Goal: Task Accomplishment & Management: Complete application form

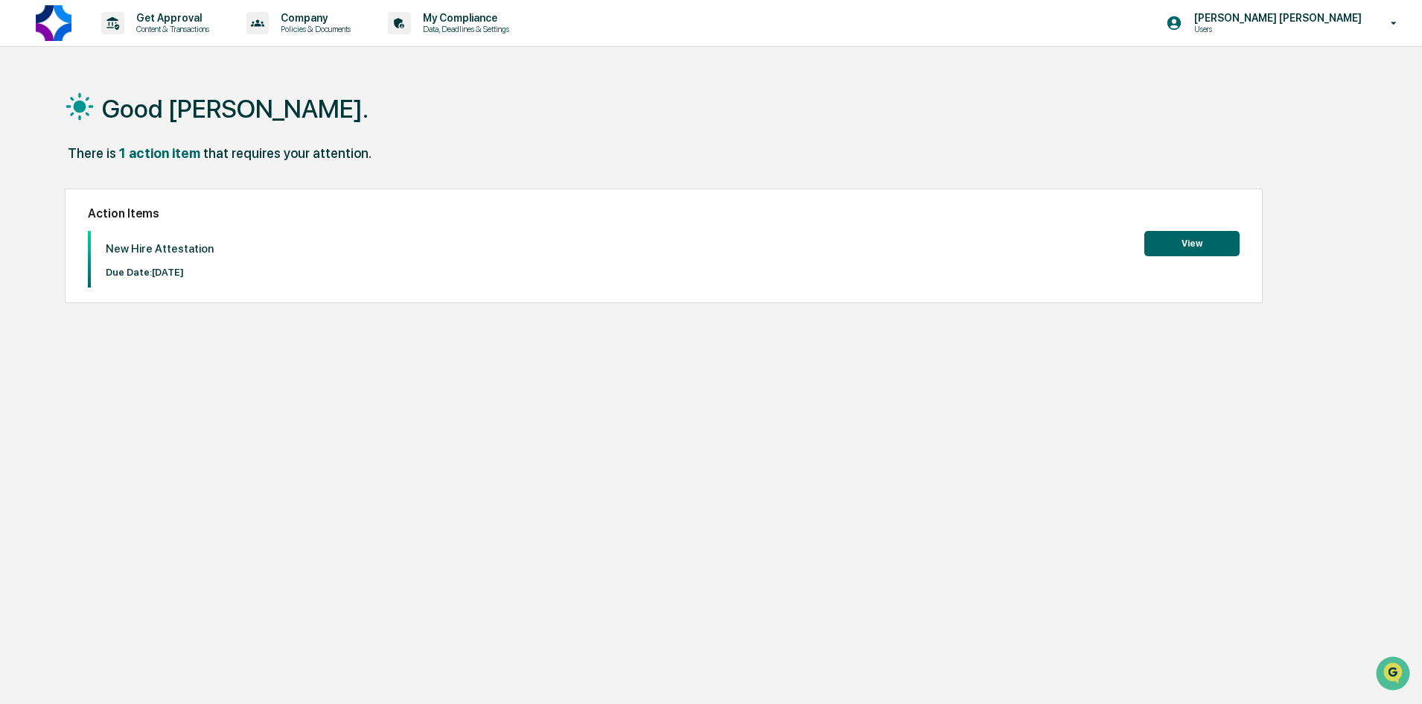
click at [1202, 235] on button "View" at bounding box center [1191, 243] width 95 height 25
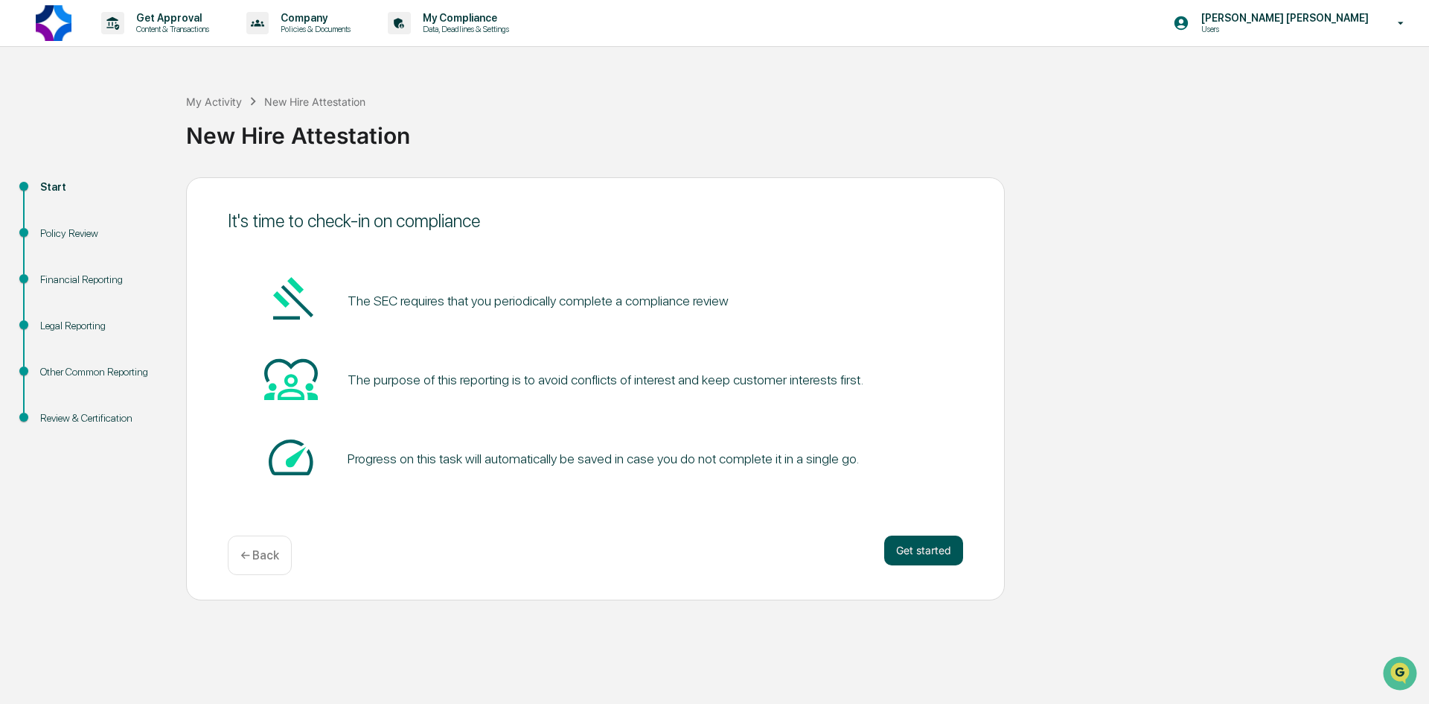
click at [918, 538] on button "Get started" at bounding box center [923, 550] width 79 height 30
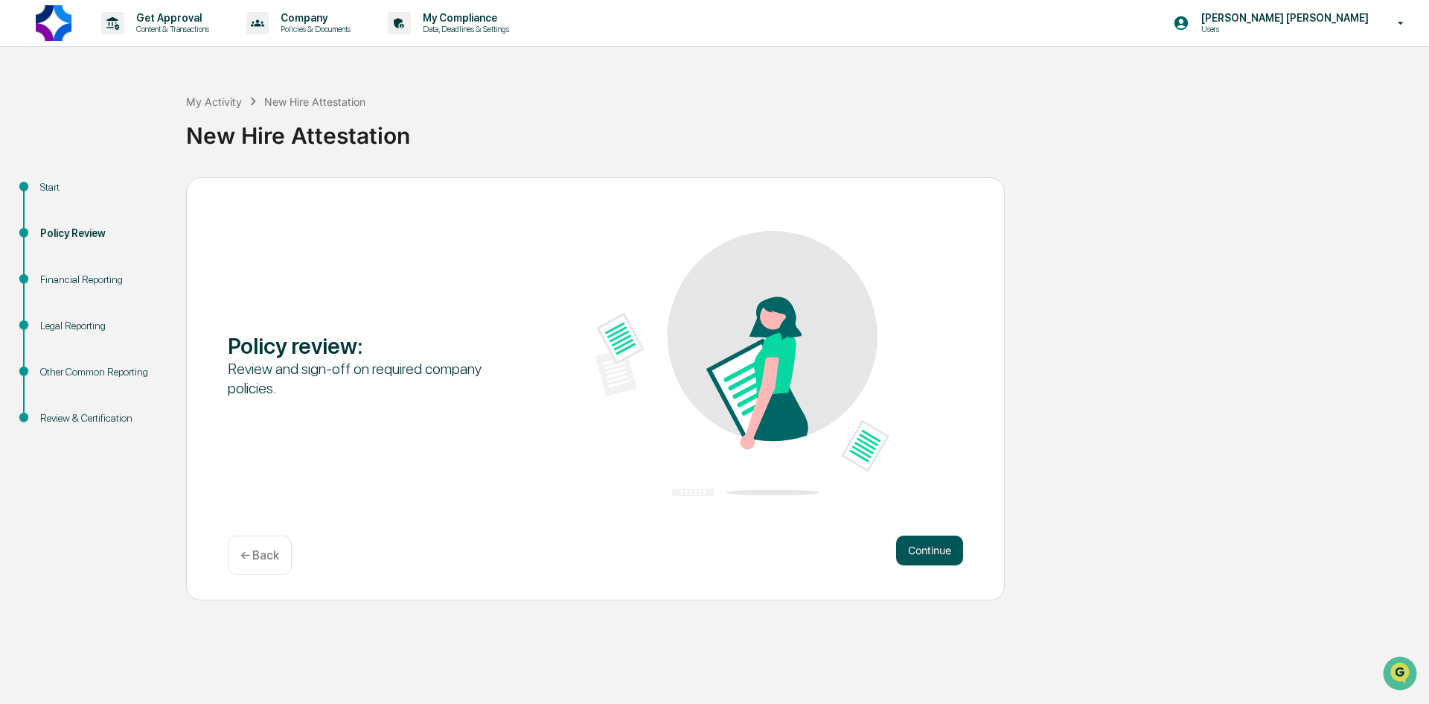
click at [921, 536] on button "Continue" at bounding box center [929, 550] width 67 height 30
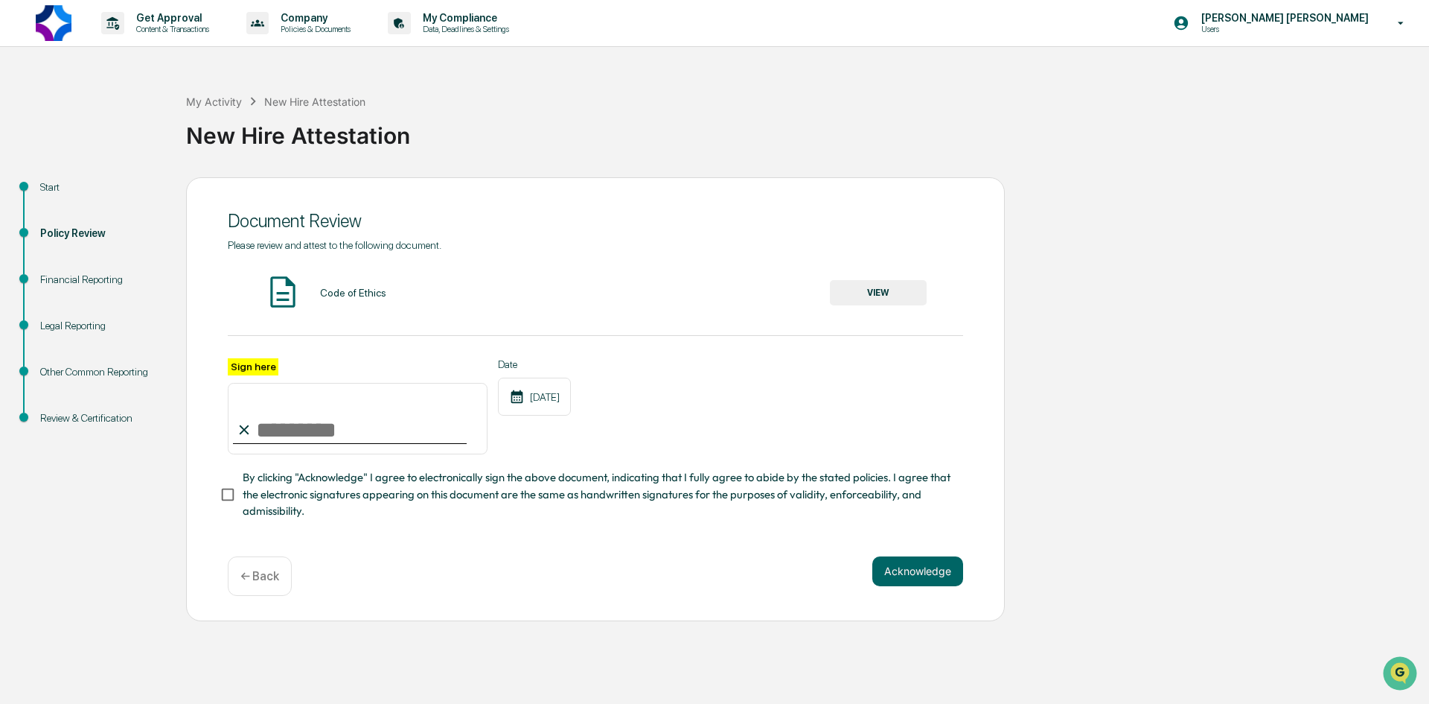
click at [287, 440] on input "Sign here" at bounding box center [358, 418] width 260 height 71
type input "**********"
click at [895, 300] on button "VIEW" at bounding box center [878, 292] width 97 height 25
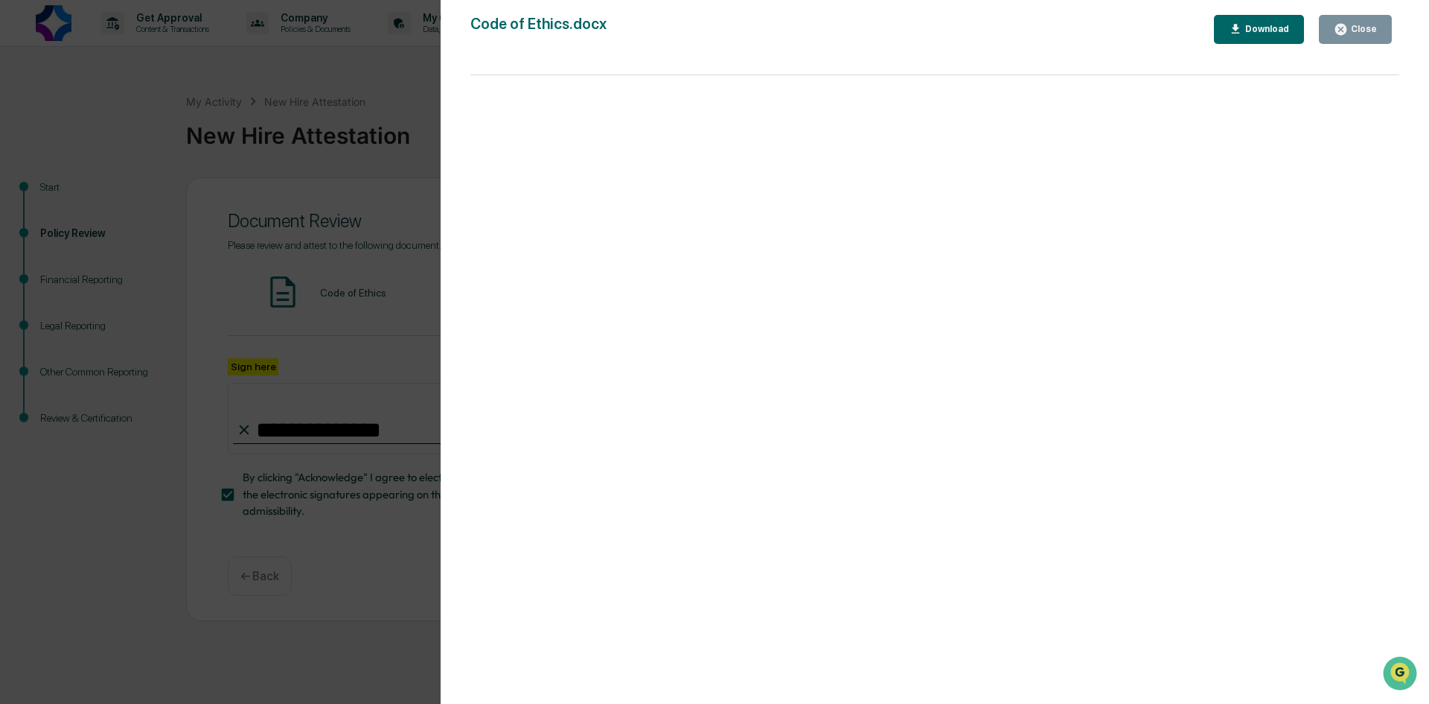
click at [290, 375] on div "Version History [DATE] 07:38 PM [PERSON_NAME] Code of Ethics.docx Close Downloa…" at bounding box center [714, 352] width 1429 height 704
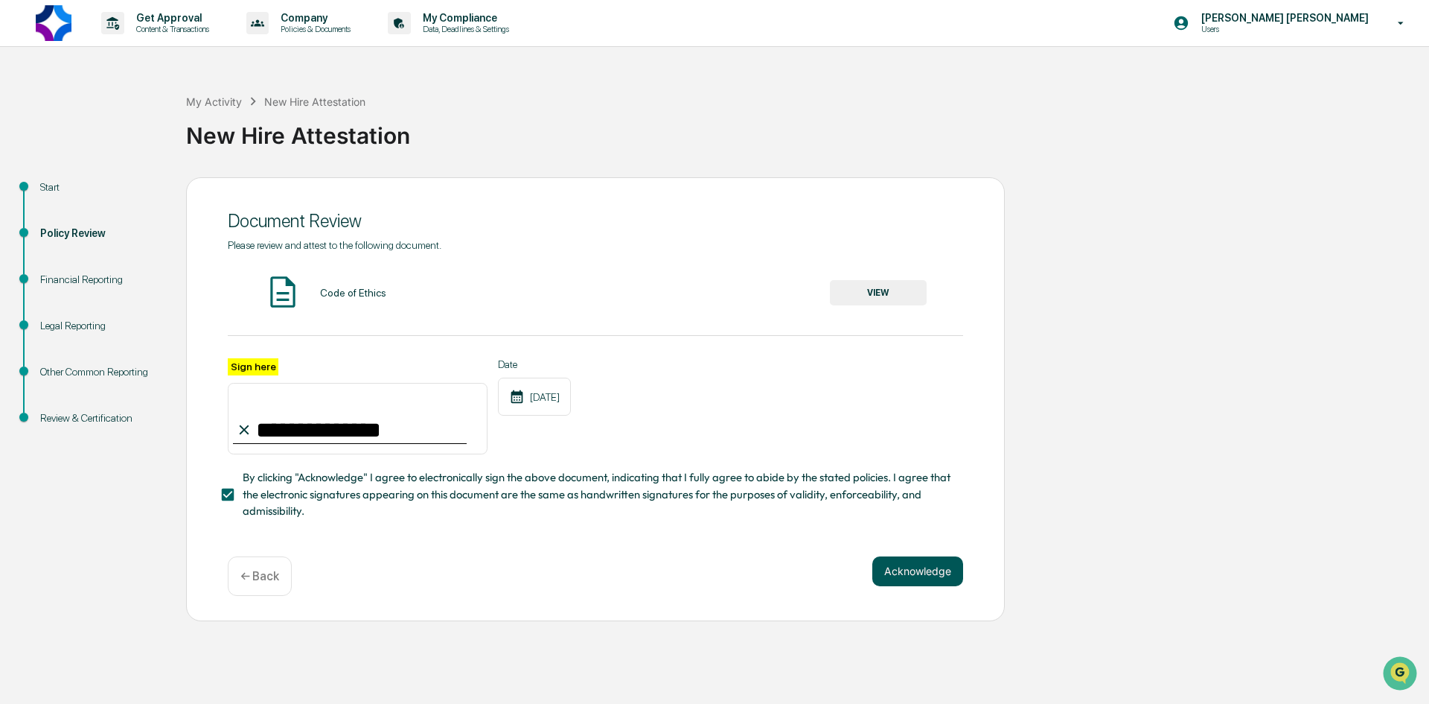
click at [937, 577] on button "Acknowledge" at bounding box center [918, 571] width 91 height 30
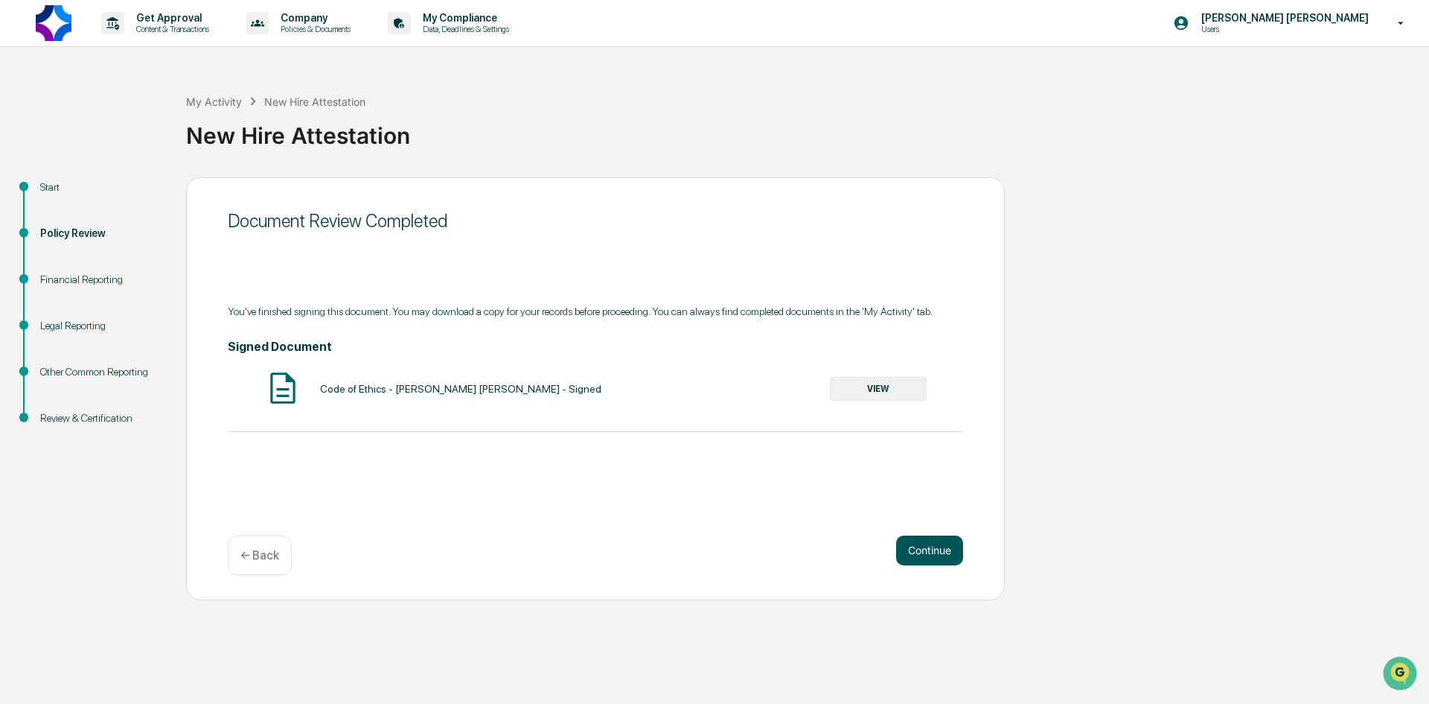
click at [933, 543] on button "Continue" at bounding box center [929, 550] width 67 height 30
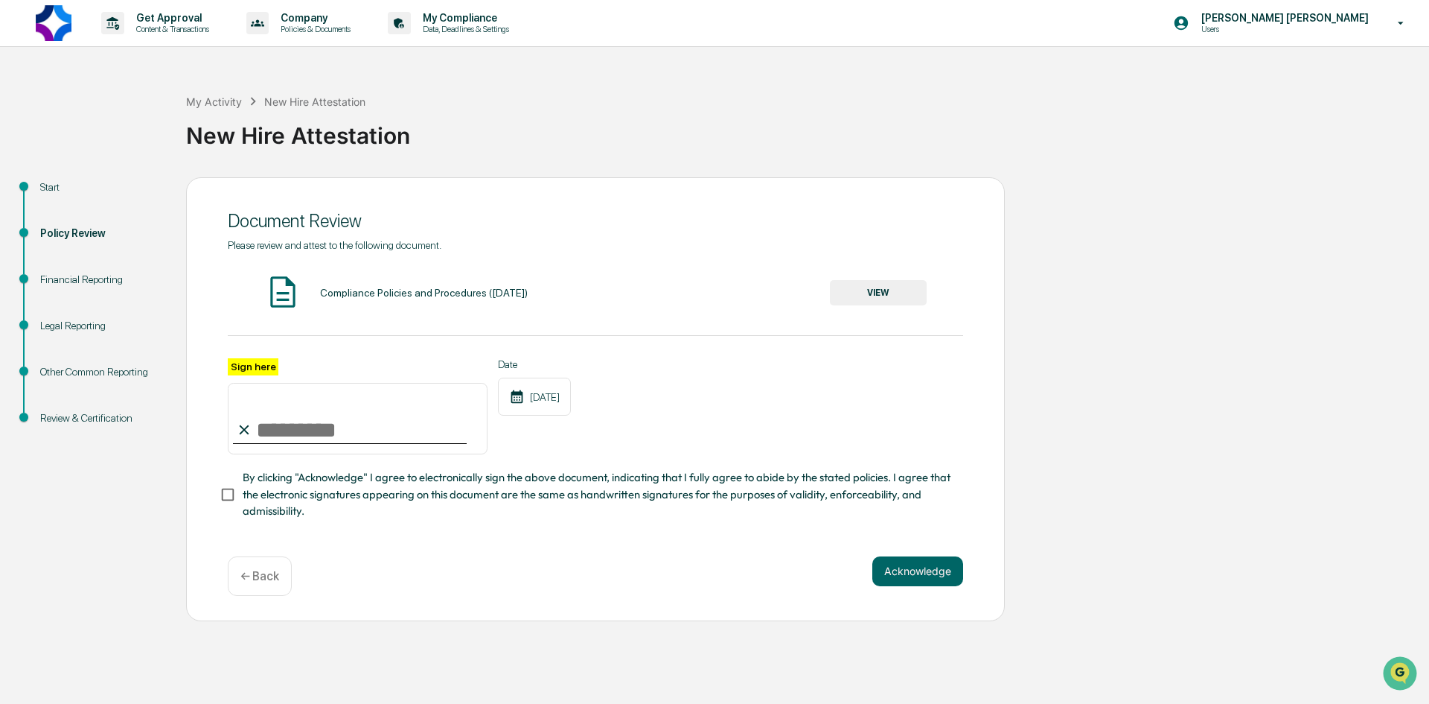
click at [337, 436] on input "Sign here" at bounding box center [358, 418] width 260 height 71
type input "**********"
click at [864, 291] on button "VIEW" at bounding box center [878, 292] width 97 height 25
